Goal: Check status: Check status

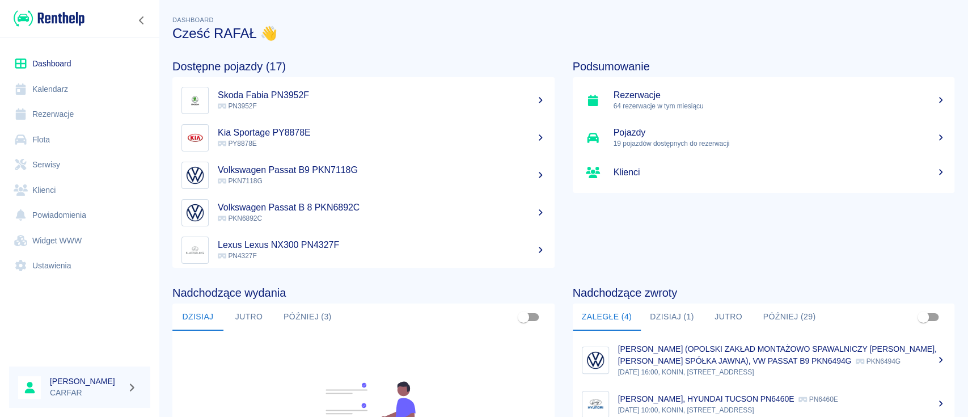
scroll to position [151, 0]
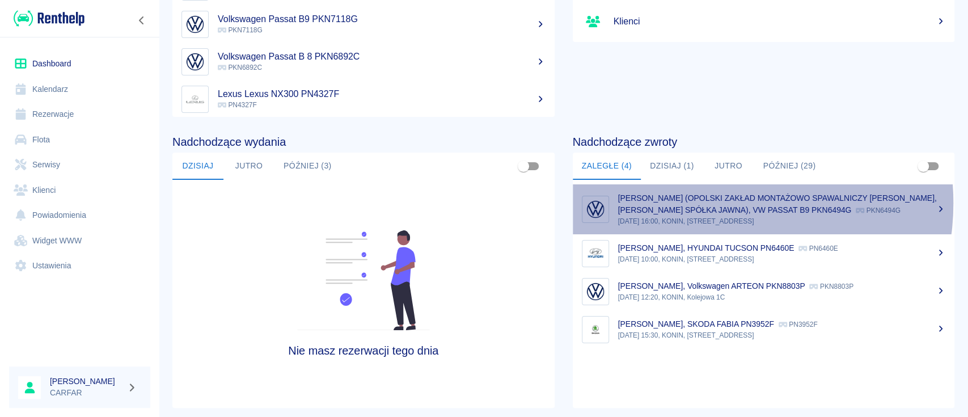
click at [705, 202] on div "[PERSON_NAME] (OPOLSKI ZAKŁAD MONTAŻOWO SPAWALNICZY [PERSON_NAME], [PERSON_NAME…" at bounding box center [782, 204] width 328 height 24
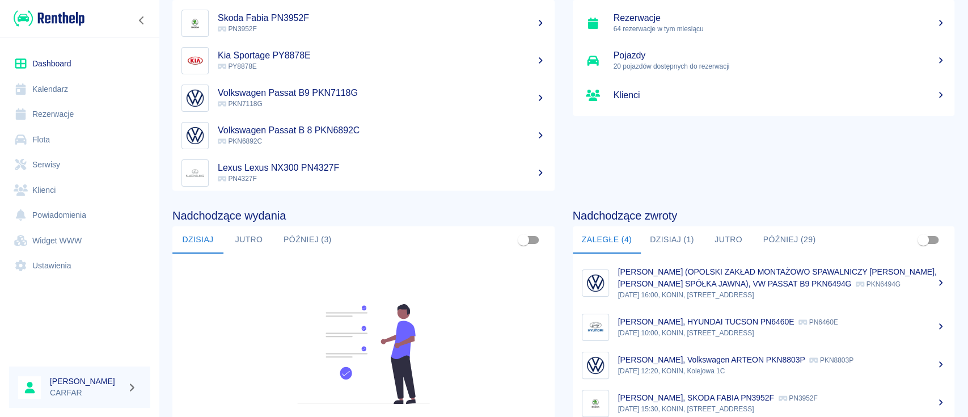
scroll to position [151, 0]
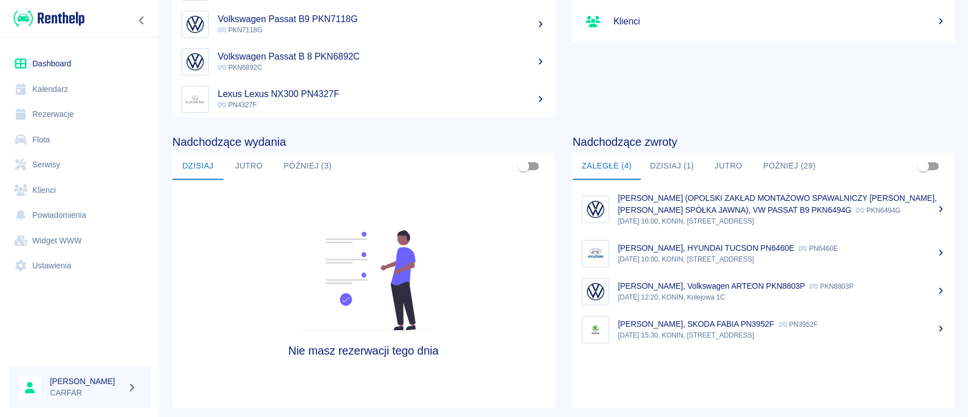
click at [754, 302] on p "[DATE] 12:20, KONIN, Kolejowa 1C" at bounding box center [782, 297] width 328 height 10
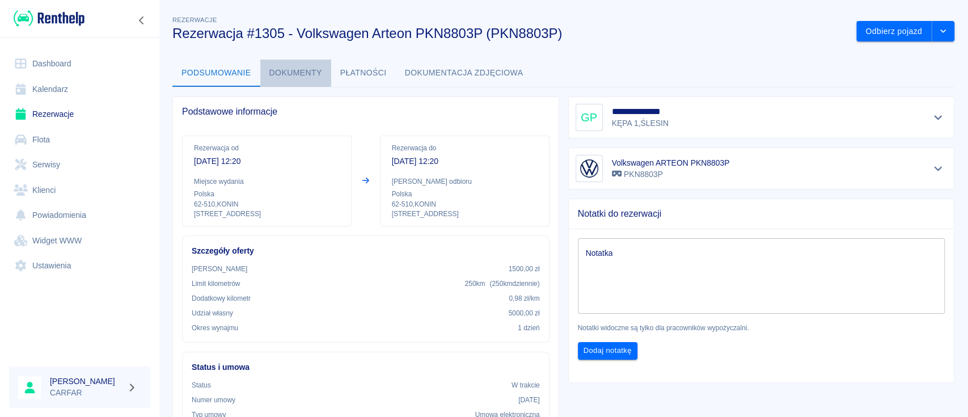
click at [286, 75] on button "Dokumenty" at bounding box center [295, 73] width 71 height 27
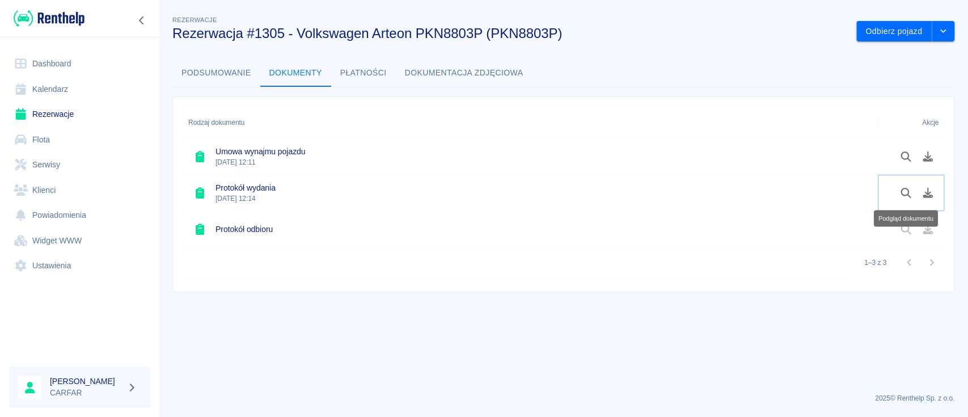
click at [903, 193] on icon "Podgląd dokumentu" at bounding box center [905, 193] width 13 height 10
click at [64, 19] on img at bounding box center [49, 18] width 71 height 19
